Goal: Task Accomplishment & Management: Manage account settings

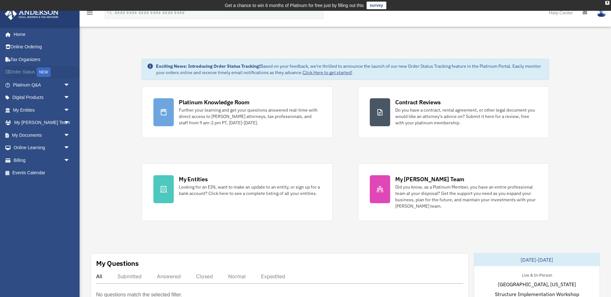
click at [45, 71] on div "NEW" at bounding box center [44, 72] width 14 height 10
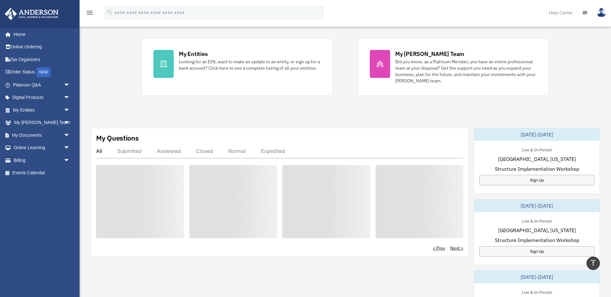
scroll to position [120, 0]
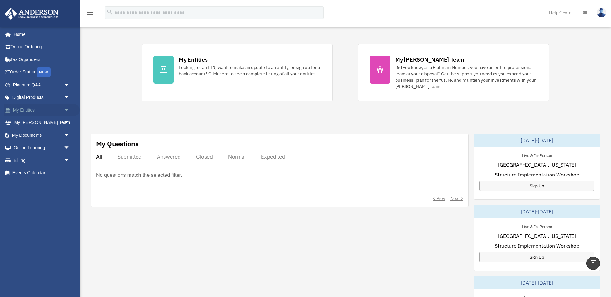
click at [66, 112] on span "arrow_drop_down" at bounding box center [70, 110] width 13 height 13
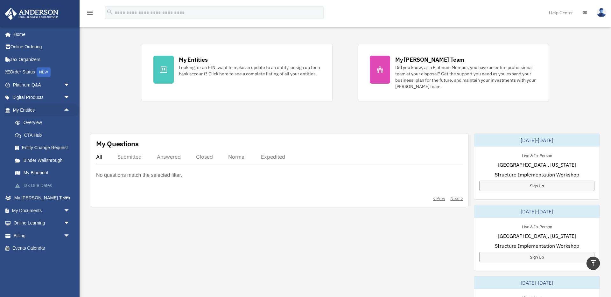
click at [40, 185] on link "Tax Due Dates" at bounding box center [44, 185] width 71 height 13
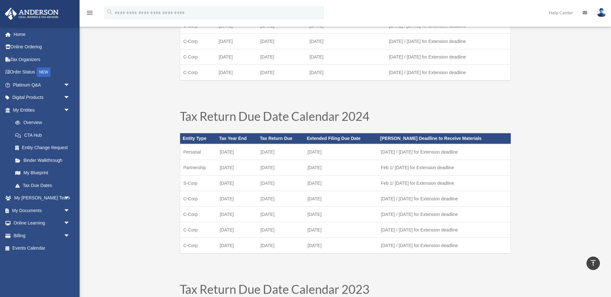
scroll to position [144, 0]
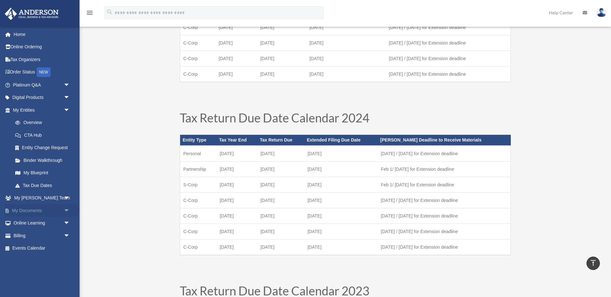
click at [67, 209] on span "arrow_drop_down" at bounding box center [70, 210] width 13 height 13
click at [24, 224] on link "Box" at bounding box center [44, 223] width 71 height 13
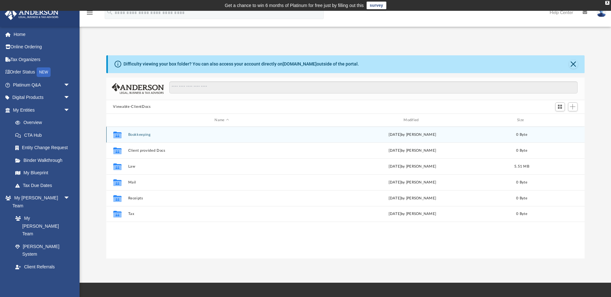
click at [118, 135] on icon "grid" at bounding box center [117, 135] width 8 height 7
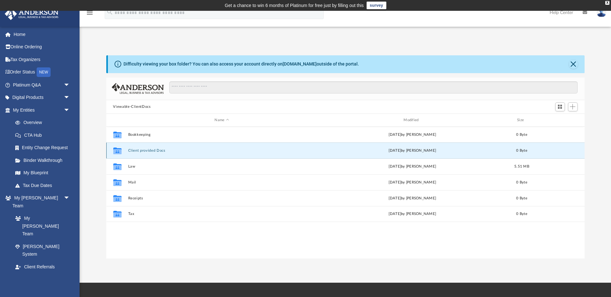
click at [153, 149] on button "Client provided Docs" at bounding box center [222, 151] width 188 height 4
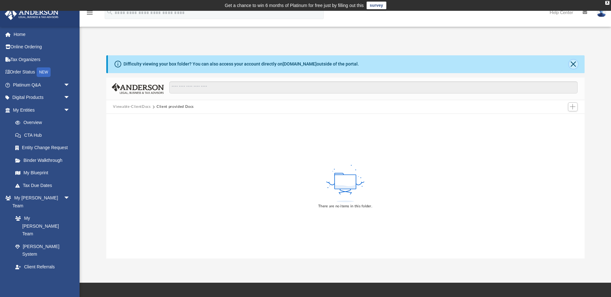
click at [571, 65] on button "Close" at bounding box center [573, 64] width 9 height 9
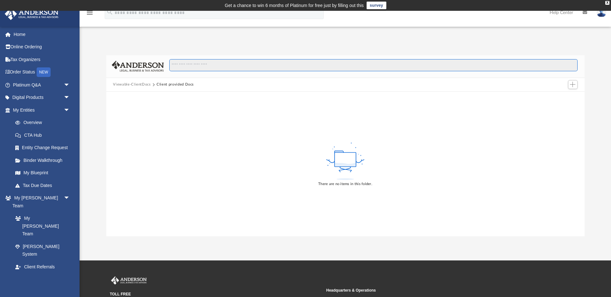
click at [309, 68] on input "Search files and folders" at bounding box center [373, 65] width 408 height 12
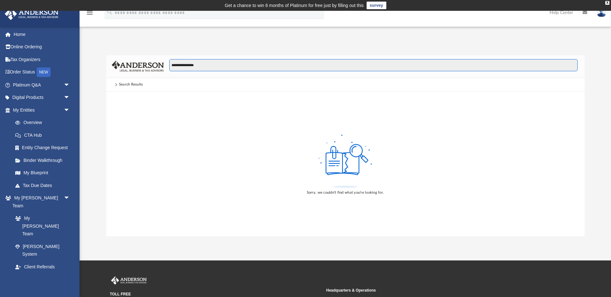
type input "**********"
click at [29, 286] on link "Box" at bounding box center [44, 292] width 71 height 13
click at [131, 127] on div "Sorry, we couldn’t find what you’re looking for." at bounding box center [345, 164] width 478 height 144
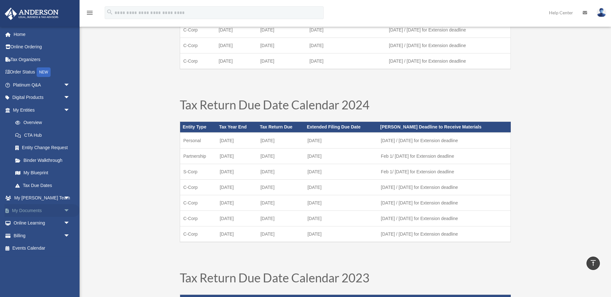
scroll to position [158, 0]
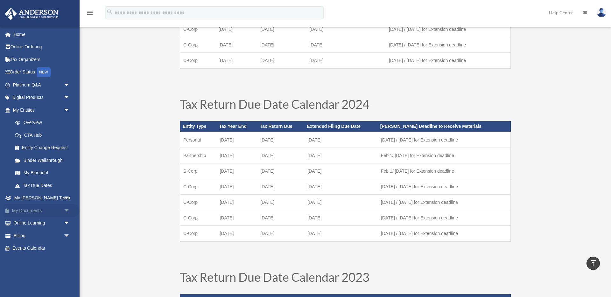
click at [69, 210] on span "arrow_drop_down" at bounding box center [70, 210] width 13 height 13
click at [27, 221] on link "Box" at bounding box center [44, 223] width 71 height 13
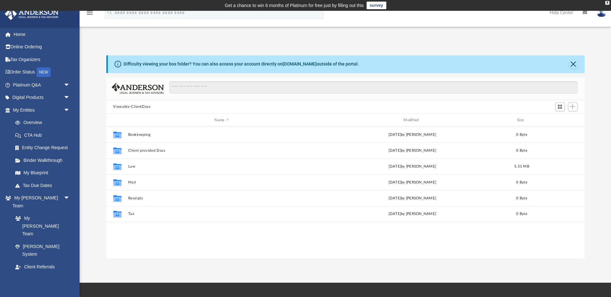
scroll to position [145, 478]
click at [575, 106] on span "Add" at bounding box center [572, 106] width 5 height 5
click at [559, 122] on li "Upload" at bounding box center [563, 119] width 20 height 7
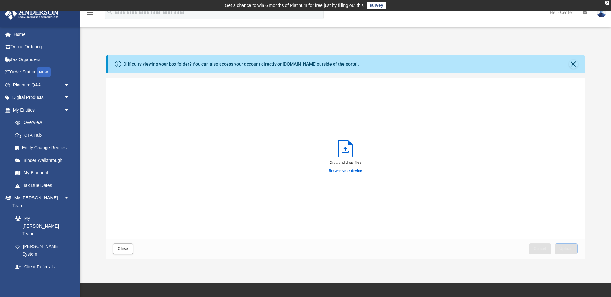
scroll to position [161, 478]
click at [561, 248] on span "Upload" at bounding box center [565, 249] width 13 height 4
click at [128, 247] on span "Close" at bounding box center [123, 249] width 10 height 4
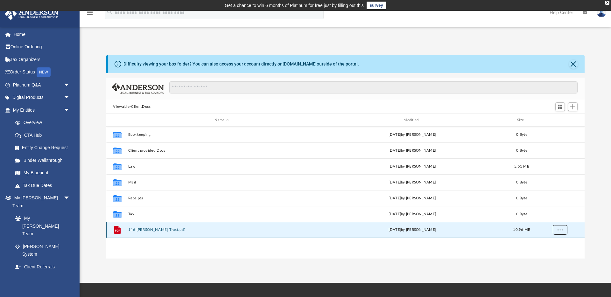
click at [559, 231] on span "More options" at bounding box center [559, 229] width 5 height 3
click at [489, 250] on div "Collaborated Folder Bookkeeping Thu Jul 10 2025 by Charles Rogler 0 Byte Collab…" at bounding box center [345, 193] width 478 height 132
drag, startPoint x: 120, startPoint y: 231, endPoint x: 144, endPoint y: 228, distance: 24.3
click at [144, 228] on div "File 146 Zachary Trust.pdf today by Martina Miller 10.96 MB" at bounding box center [345, 230] width 478 height 16
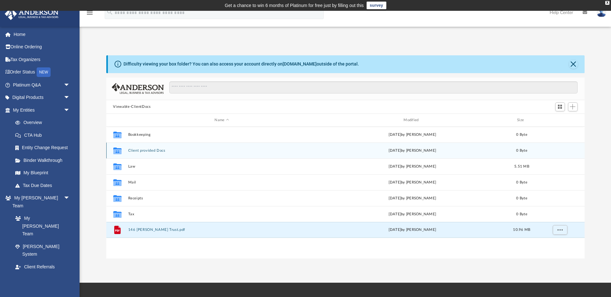
click at [116, 152] on icon "grid" at bounding box center [117, 151] width 8 height 7
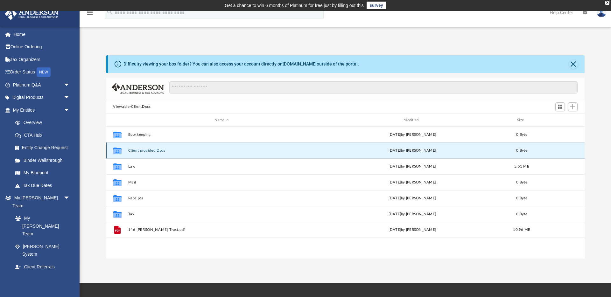
click at [117, 152] on icon "grid" at bounding box center [117, 151] width 8 height 7
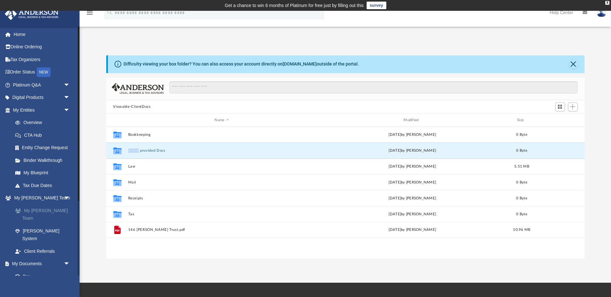
click at [35, 208] on link "My [PERSON_NAME] Team" at bounding box center [44, 214] width 71 height 20
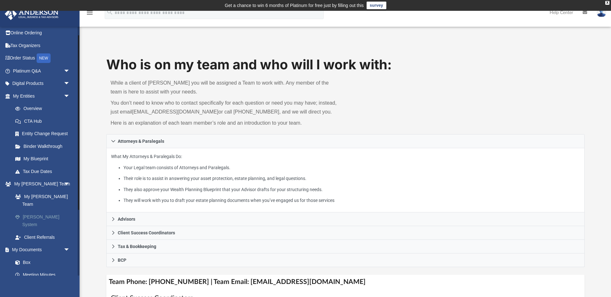
scroll to position [12, 0]
click at [48, 199] on link "My [PERSON_NAME] Team" at bounding box center [44, 202] width 71 height 20
click at [49, 212] on link "[PERSON_NAME] System" at bounding box center [44, 222] width 71 height 20
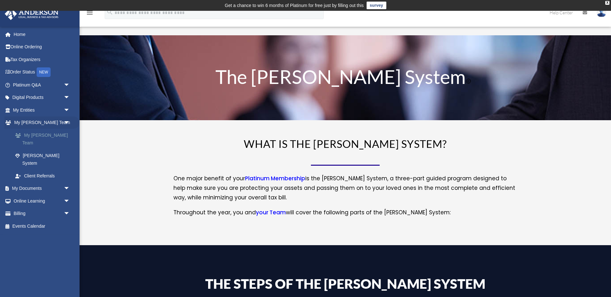
click at [52, 135] on link "My [PERSON_NAME] Team" at bounding box center [44, 139] width 71 height 20
